Goal: Task Accomplishment & Management: Use online tool/utility

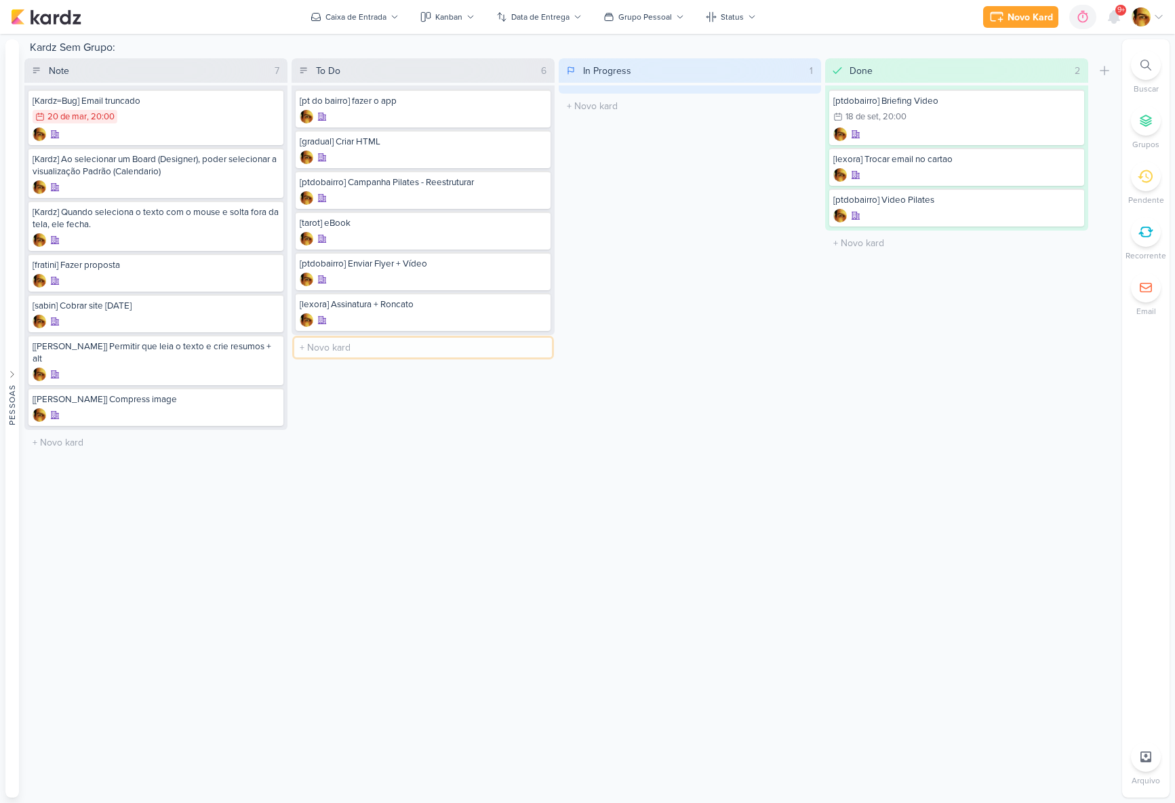
click at [402, 354] on input "text" at bounding box center [423, 348] width 258 height 20
type input "[livro] Exemplo - Aurora"
click at [368, 344] on div "[livro] Exemplo - Aurora" at bounding box center [423, 345] width 247 height 12
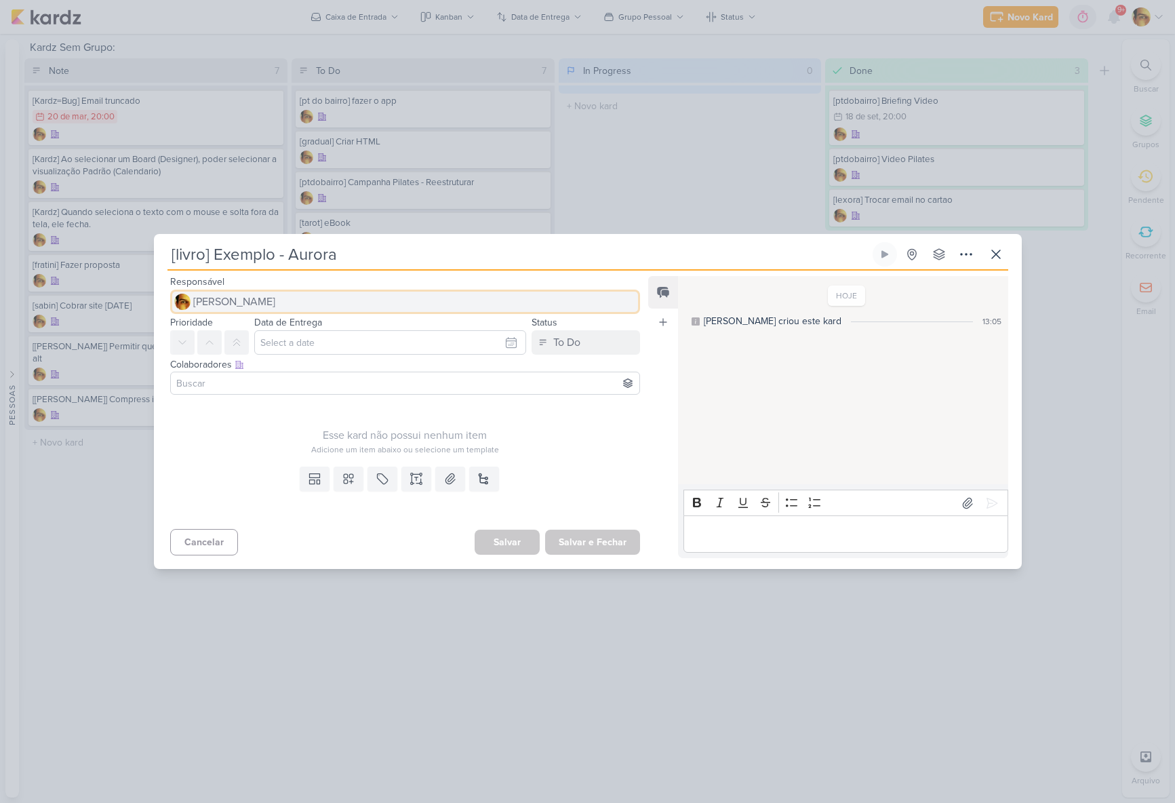
click at [311, 307] on button "[PERSON_NAME]" at bounding box center [405, 302] width 471 height 24
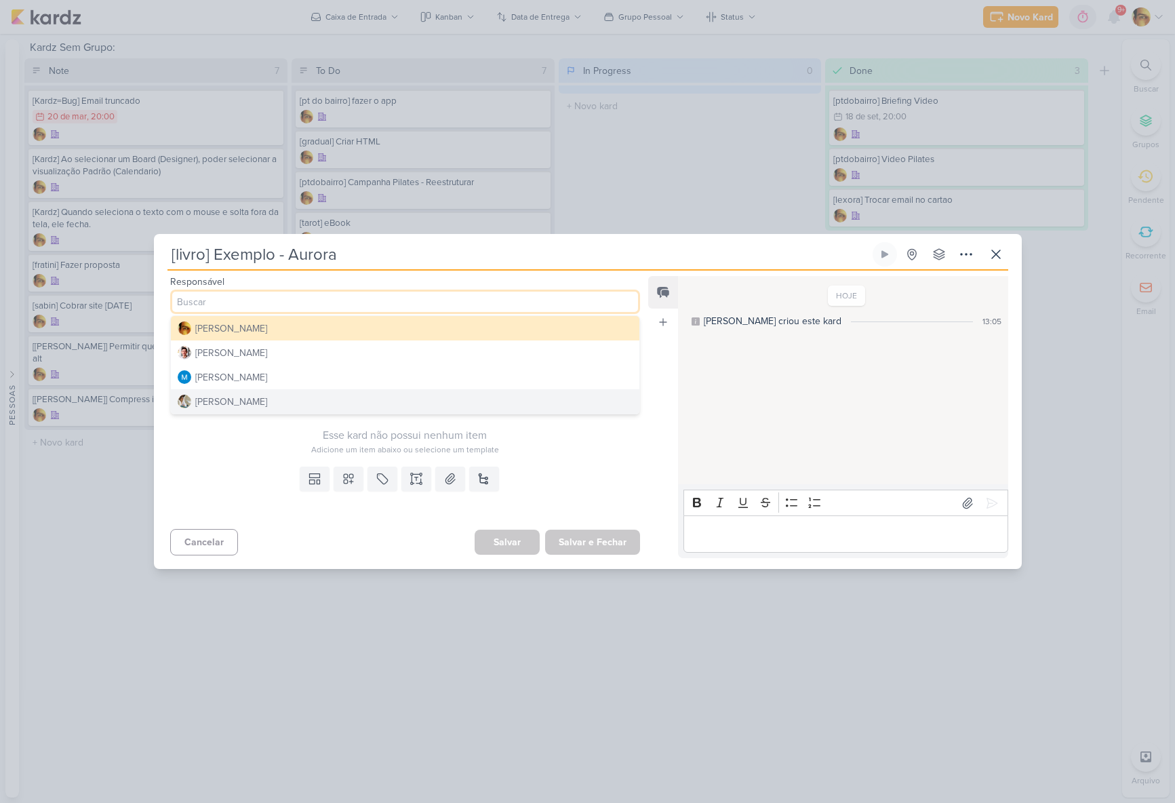
click at [279, 397] on button "[PERSON_NAME]" at bounding box center [405, 401] width 469 height 24
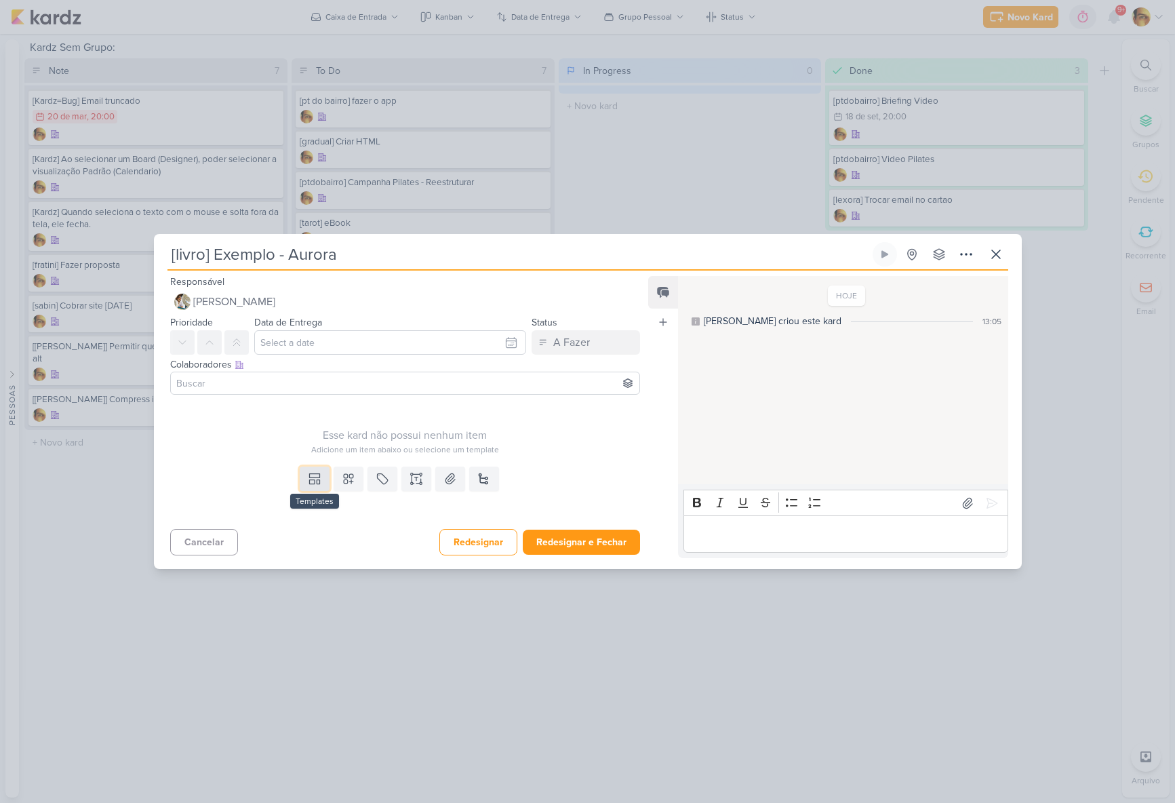
click at [317, 480] on icon at bounding box center [318, 482] width 3 height 4
click at [319, 447] on div "Design" at bounding box center [361, 448] width 106 height 14
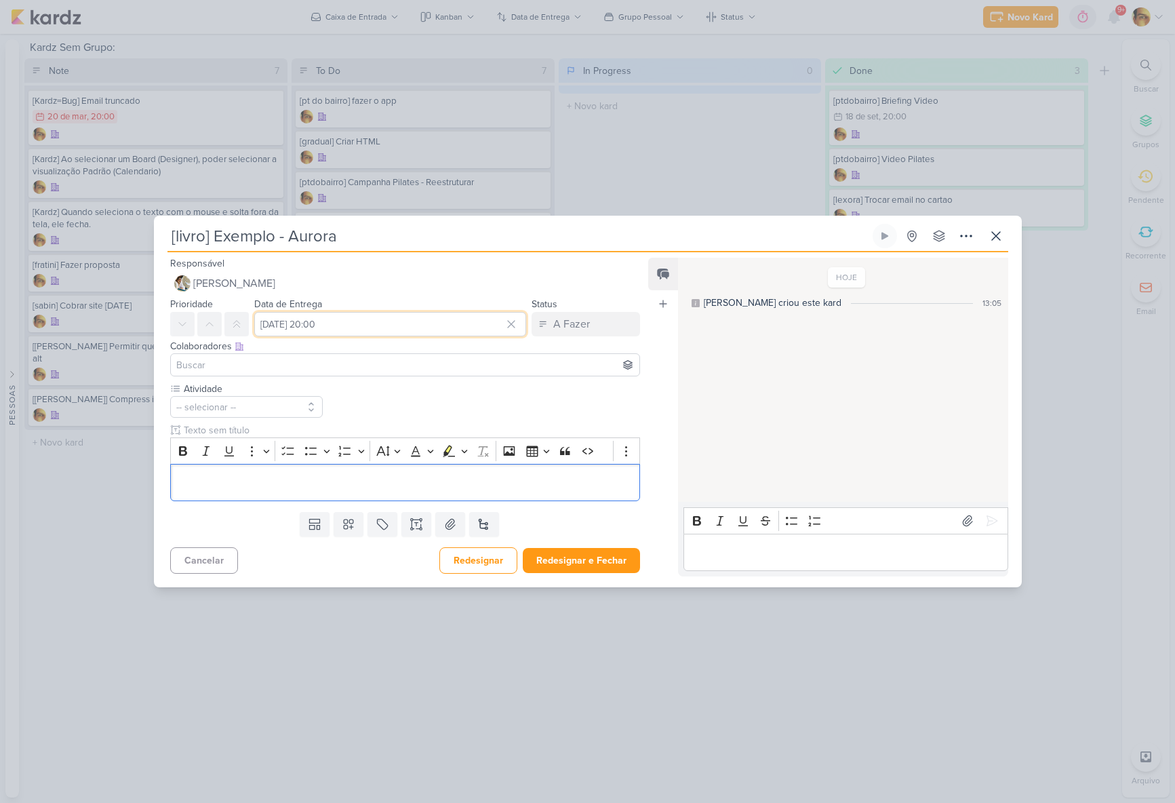
click at [334, 321] on input "[DATE] 20:00" at bounding box center [390, 324] width 273 height 24
click at [483, 432] on div "19" at bounding box center [486, 435] width 21 height 20
type input "[DATE] 20:00"
click at [559, 403] on div "Atividade -- selecionar --" at bounding box center [405, 441] width 471 height 119
click at [240, 478] on p "Editor editing area: main" at bounding box center [405, 482] width 456 height 16
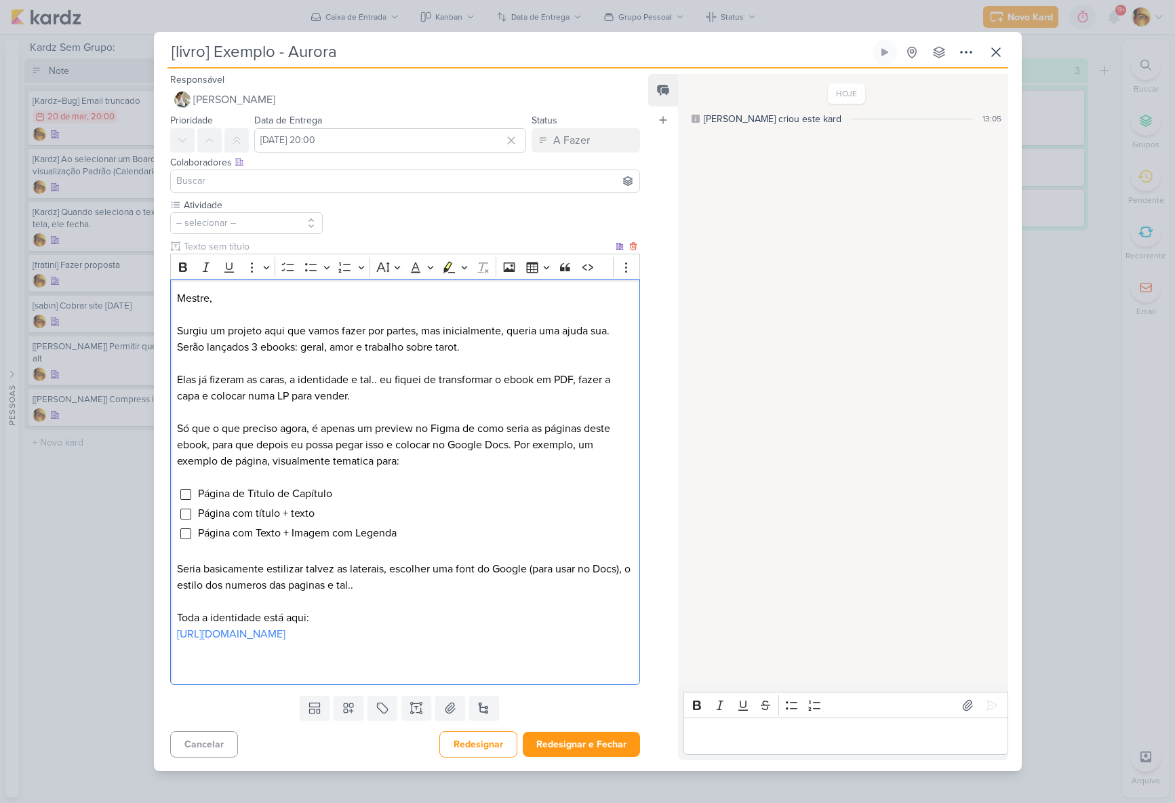
drag, startPoint x: 308, startPoint y: 617, endPoint x: 312, endPoint y: 652, distance: 34.8
click at [308, 618] on p "Toda a identidade está aqui:" at bounding box center [405, 618] width 456 height 16
click at [283, 230] on button "-- selecionar --" at bounding box center [246, 223] width 153 height 22
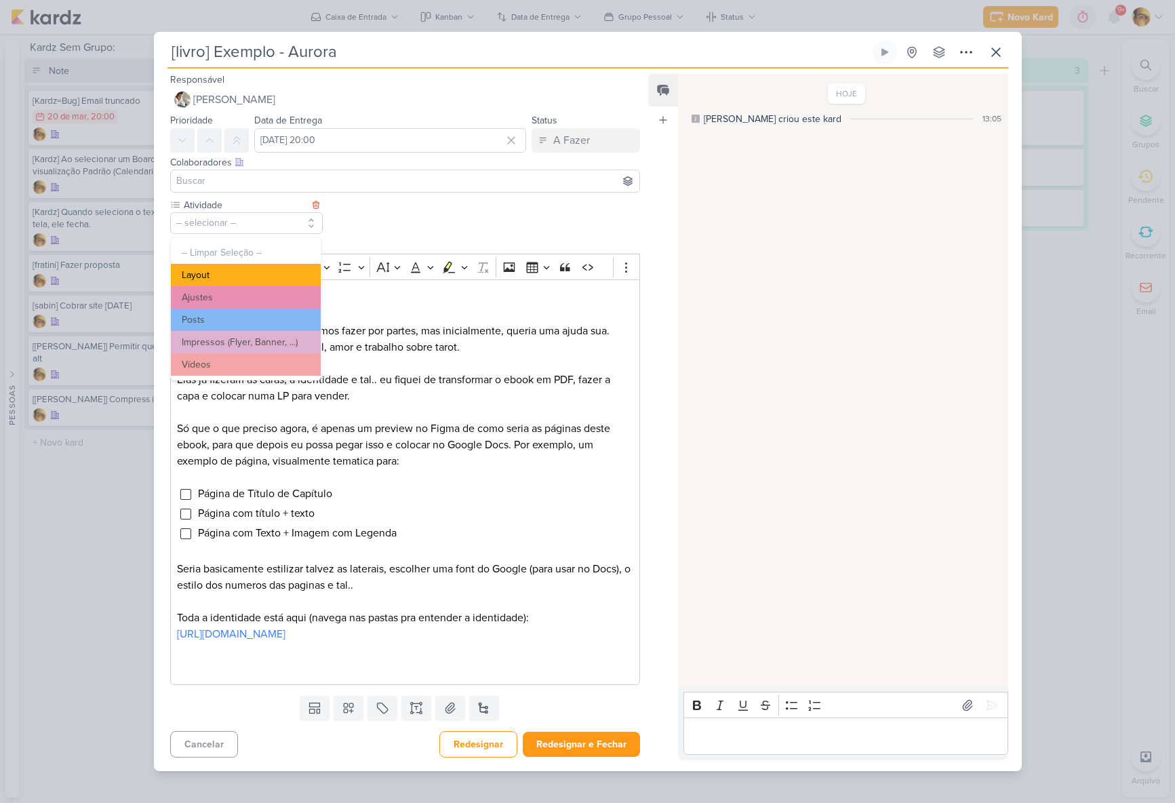
click at [245, 275] on button "Layout" at bounding box center [246, 275] width 150 height 22
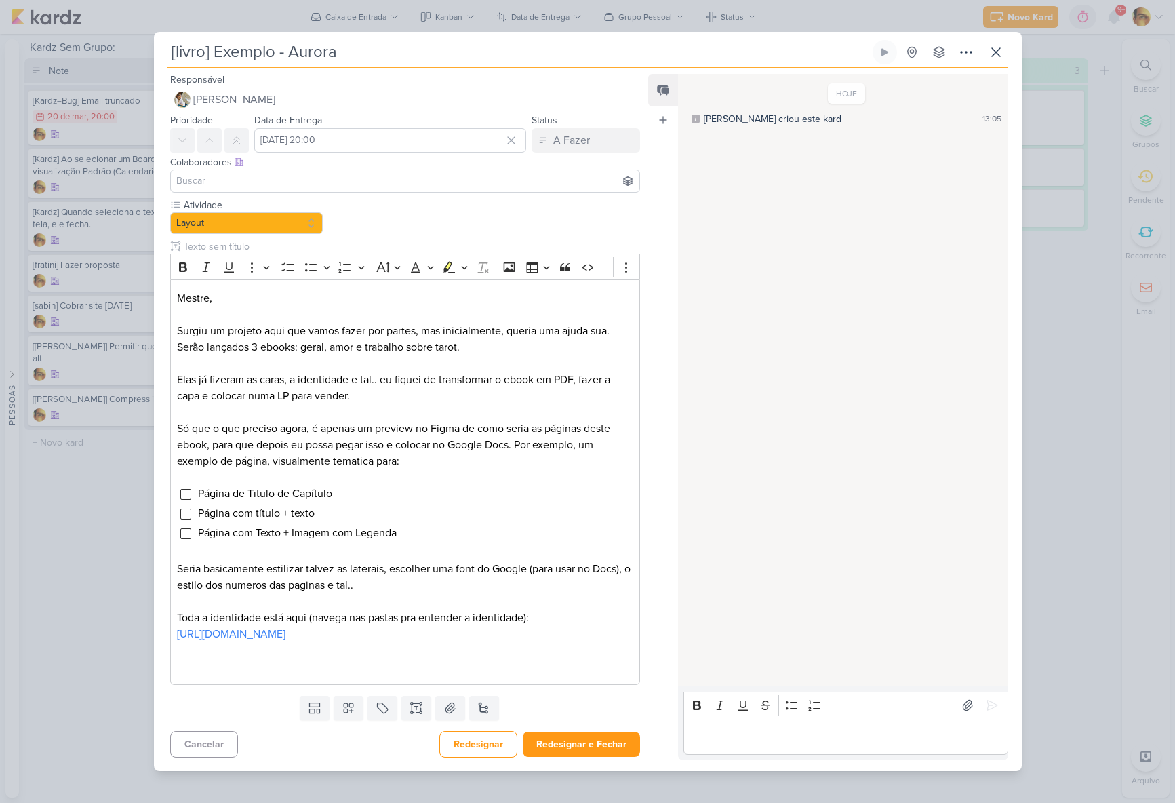
click at [178, 56] on input "[livro] Exemplo - Aurora" at bounding box center [518, 52] width 702 height 24
type input "[ebook] Exemplo - Aurora"
click at [580, 742] on button "Redesignar e Fechar" at bounding box center [581, 744] width 117 height 25
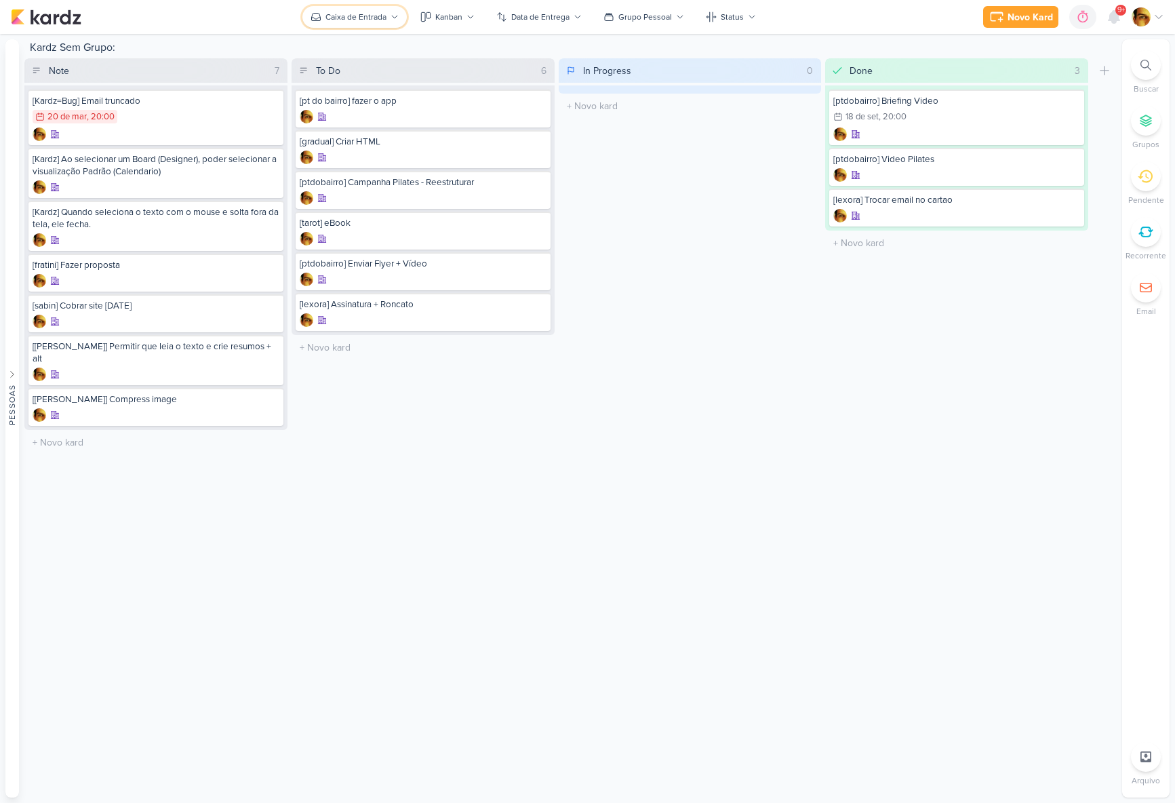
click at [371, 14] on div "Caixa de Entrada" at bounding box center [355, 17] width 61 height 12
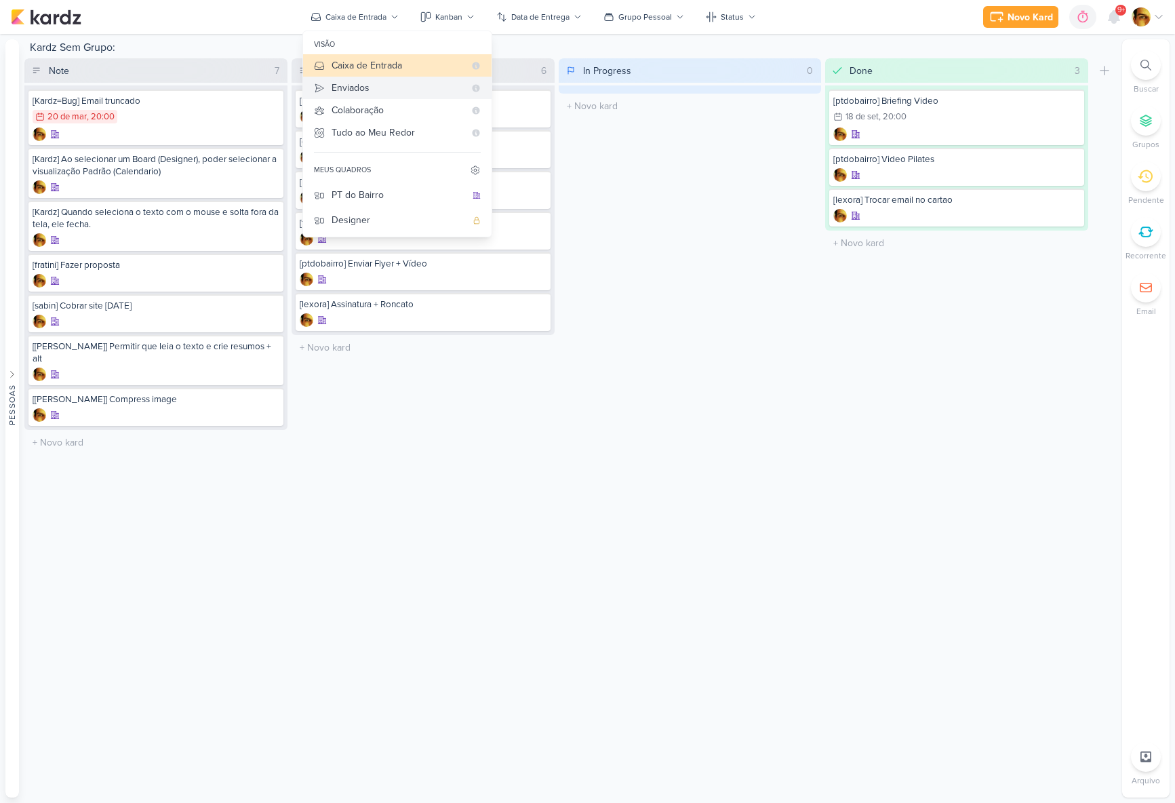
click at [375, 85] on div "Enviados" at bounding box center [398, 88] width 133 height 14
